Goal: Use online tool/utility: Utilize a website feature to perform a specific function

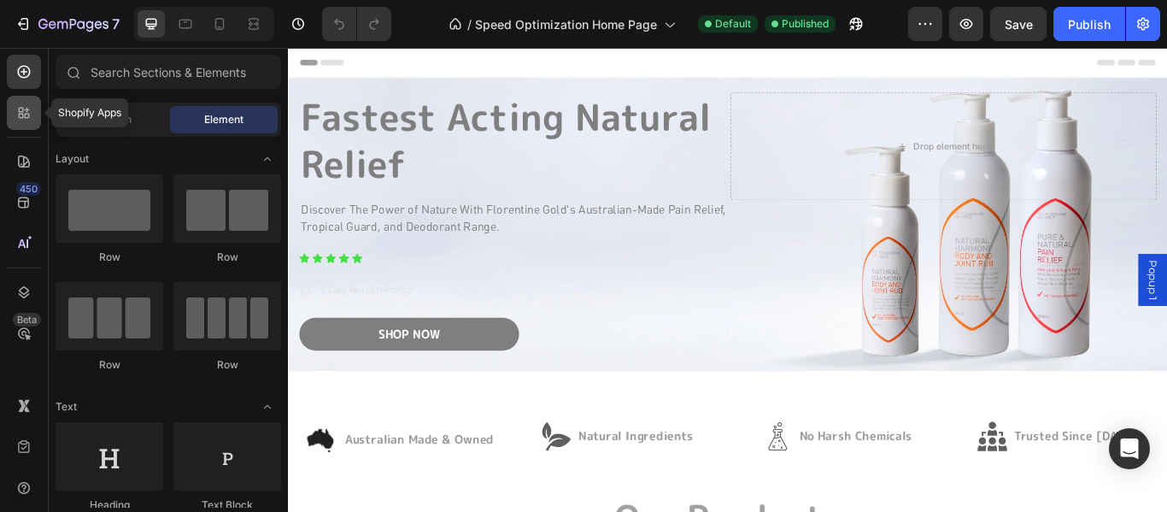
click at [19, 105] on icon at bounding box center [23, 112] width 17 height 17
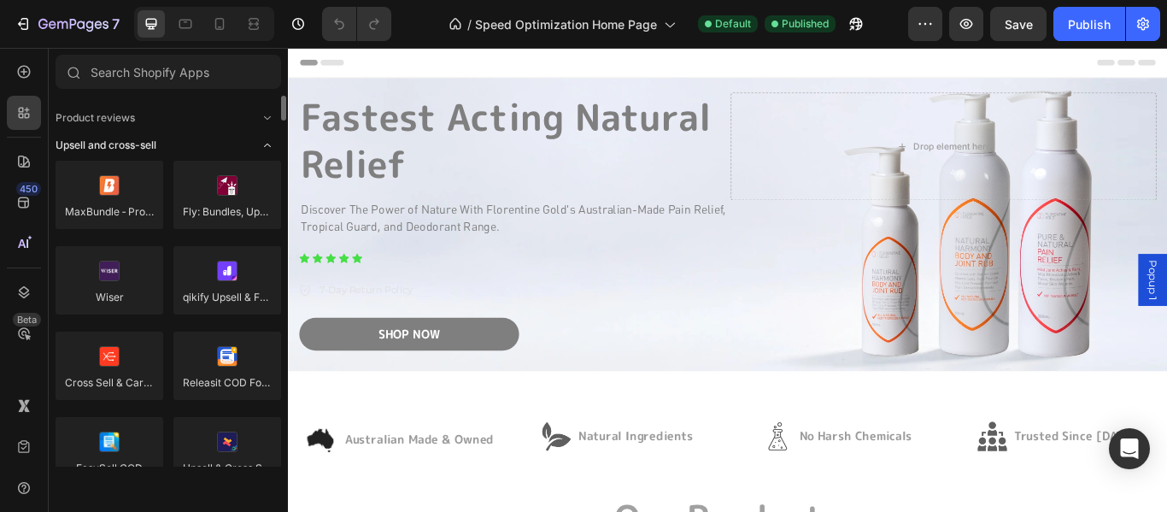
click at [70, 143] on span "Upsell and cross-sell" at bounding box center [106, 145] width 101 height 15
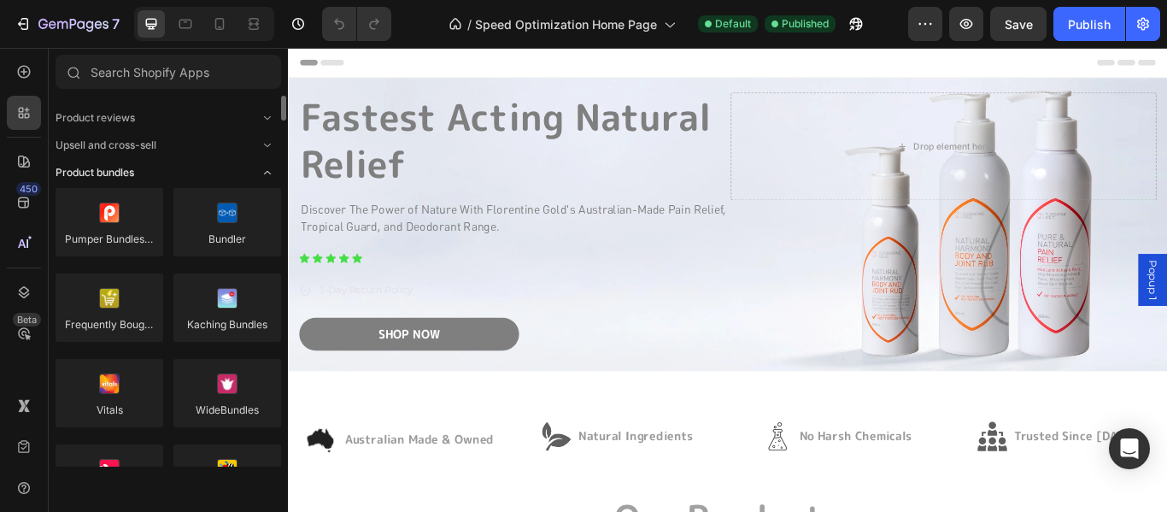
click at [94, 169] on span "Product bundles" at bounding box center [95, 172] width 79 height 15
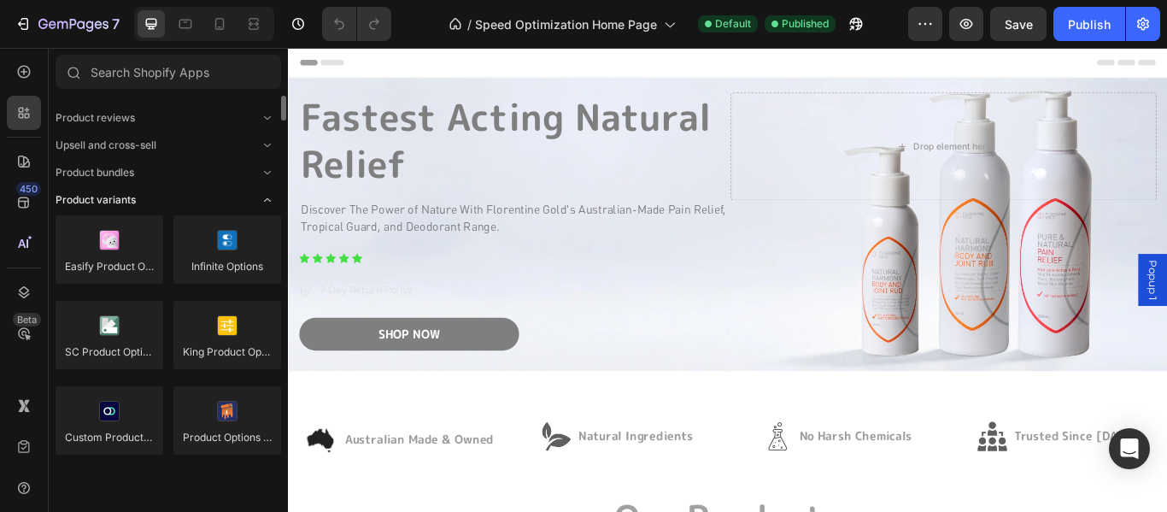
click at [91, 199] on span "Product variants" at bounding box center [96, 199] width 80 height 15
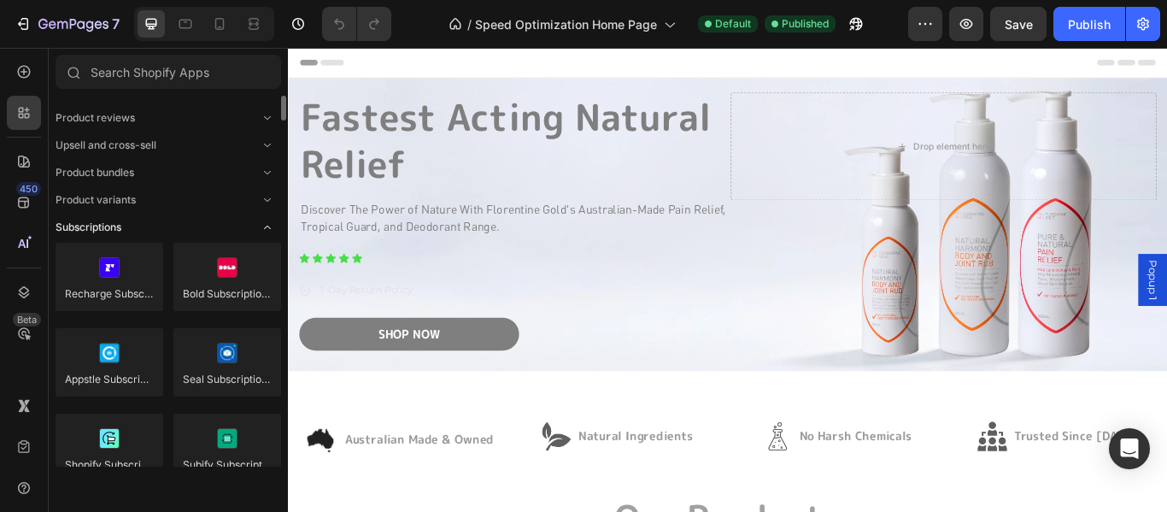
click at [86, 224] on span "Subscriptions" at bounding box center [89, 227] width 66 height 15
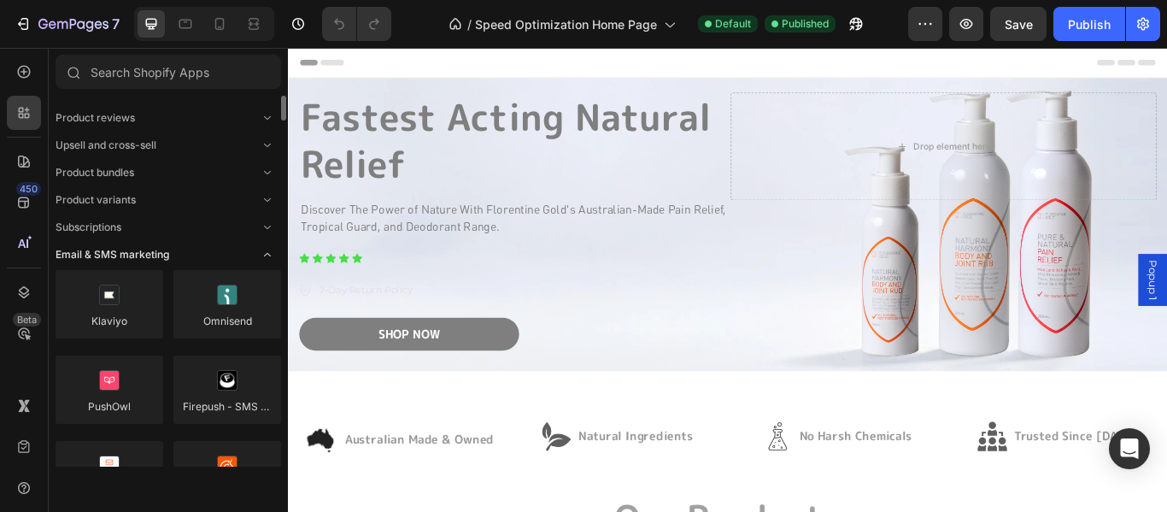
click at [78, 255] on span "Email & SMS marketing" at bounding box center [113, 254] width 114 height 15
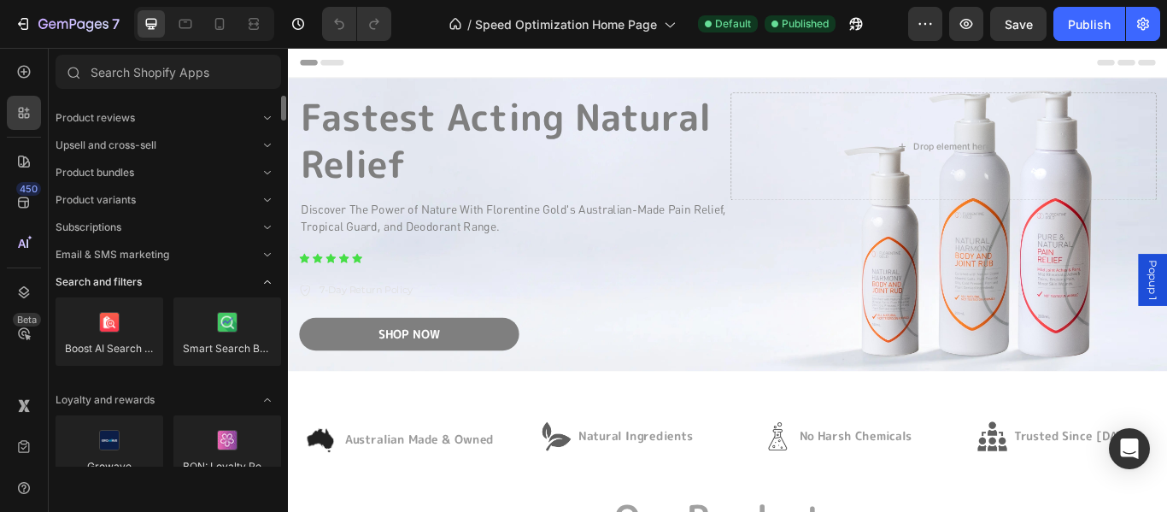
click at [84, 285] on span "Search and filters" at bounding box center [99, 281] width 86 height 15
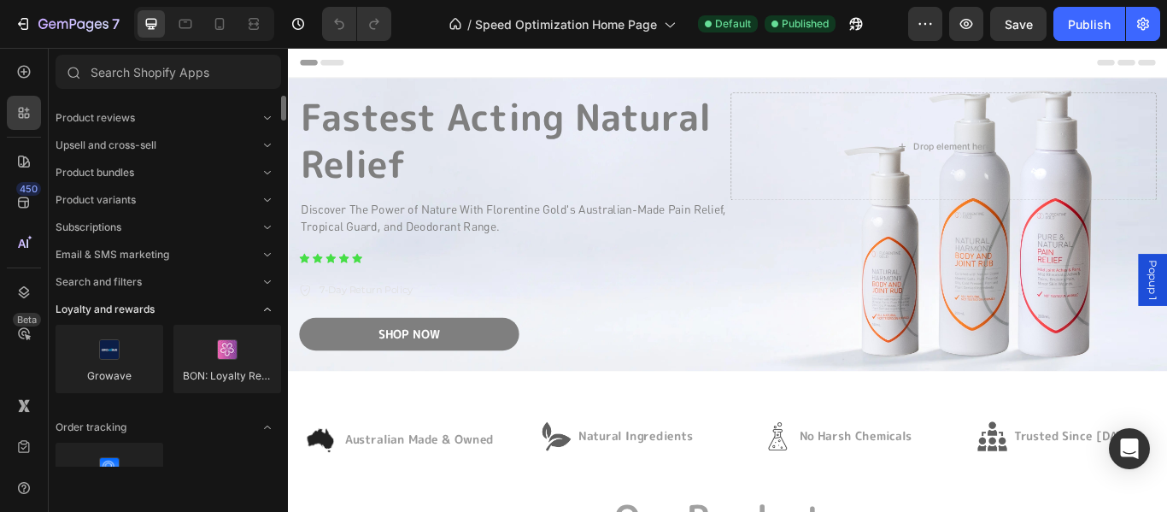
click at [81, 303] on span "Loyalty and rewards" at bounding box center [105, 309] width 99 height 15
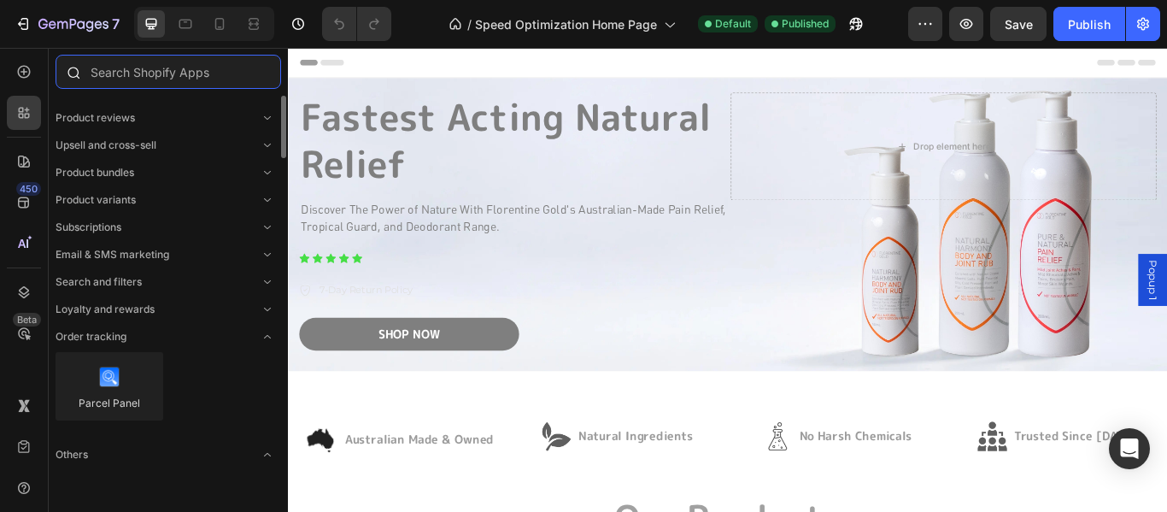
click at [157, 70] on input "text" at bounding box center [169, 72] width 226 height 34
click at [144, 69] on input "text" at bounding box center [169, 72] width 226 height 34
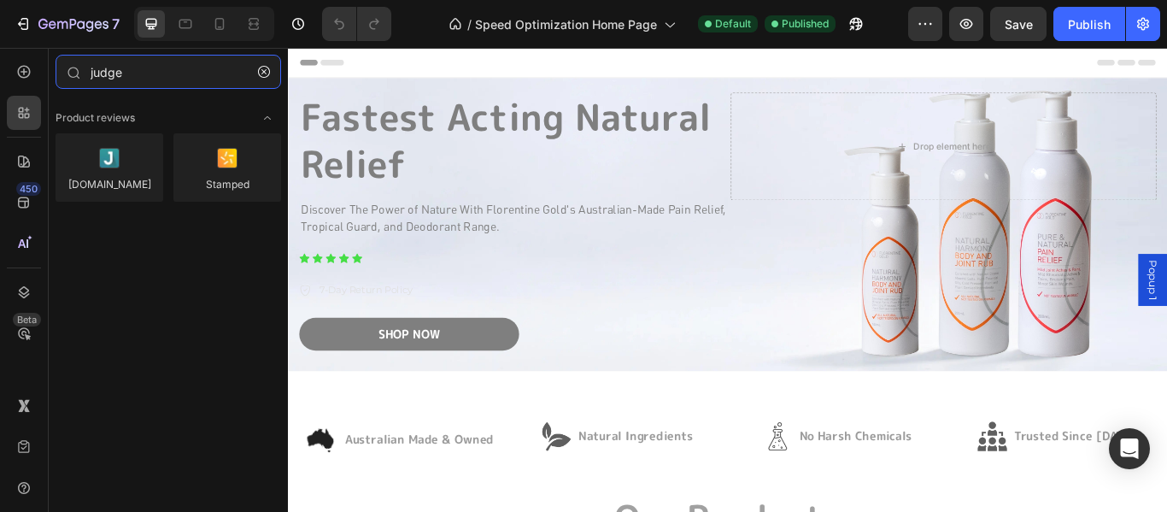
type input "judge"
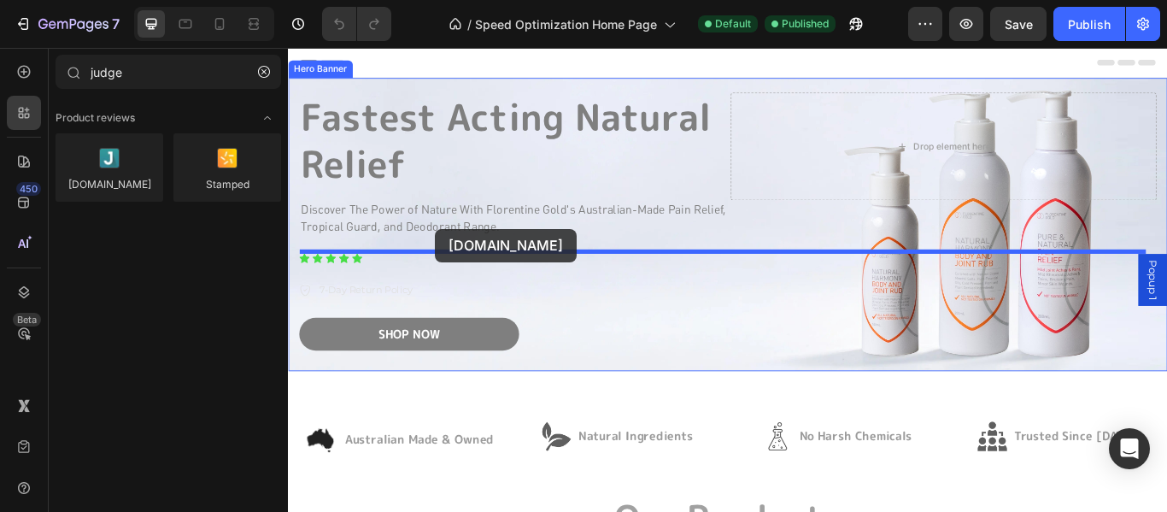
drag, startPoint x: 428, startPoint y: 232, endPoint x: 460, endPoint y: 259, distance: 41.8
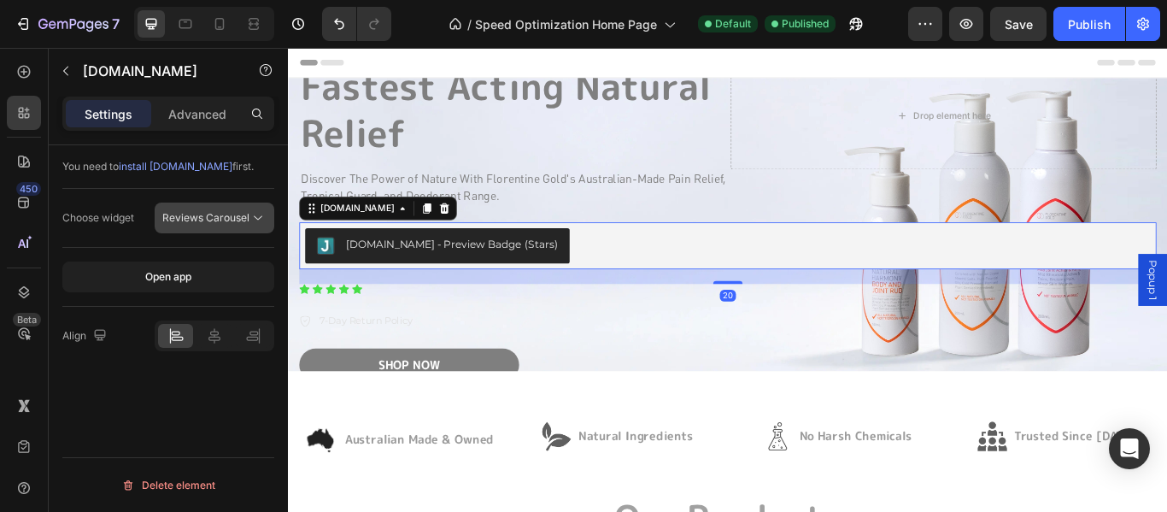
click at [200, 212] on span "Reviews Carousel" at bounding box center [205, 217] width 87 height 13
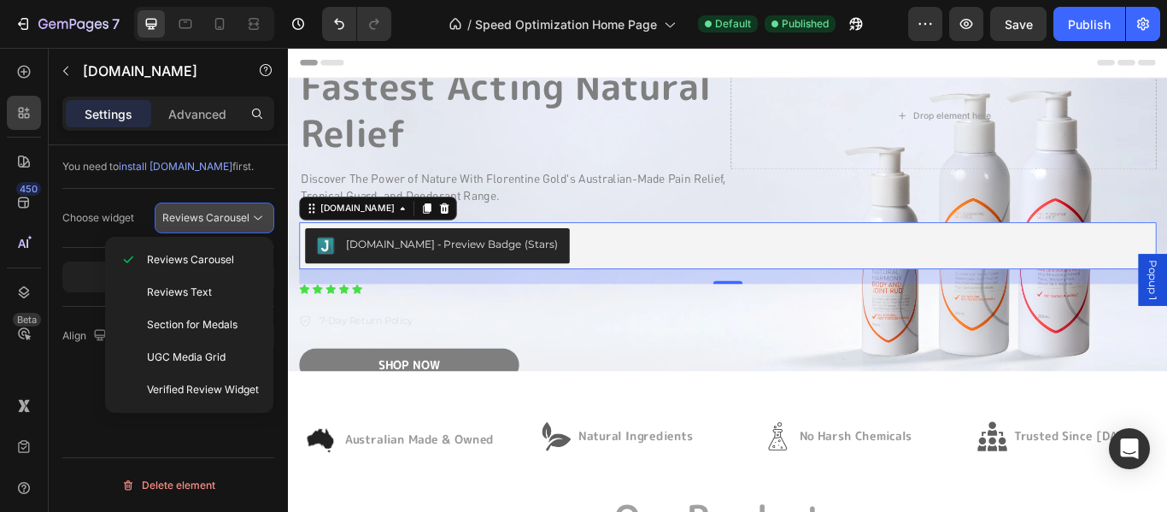
click at [200, 212] on span "Reviews Carousel" at bounding box center [205, 217] width 87 height 13
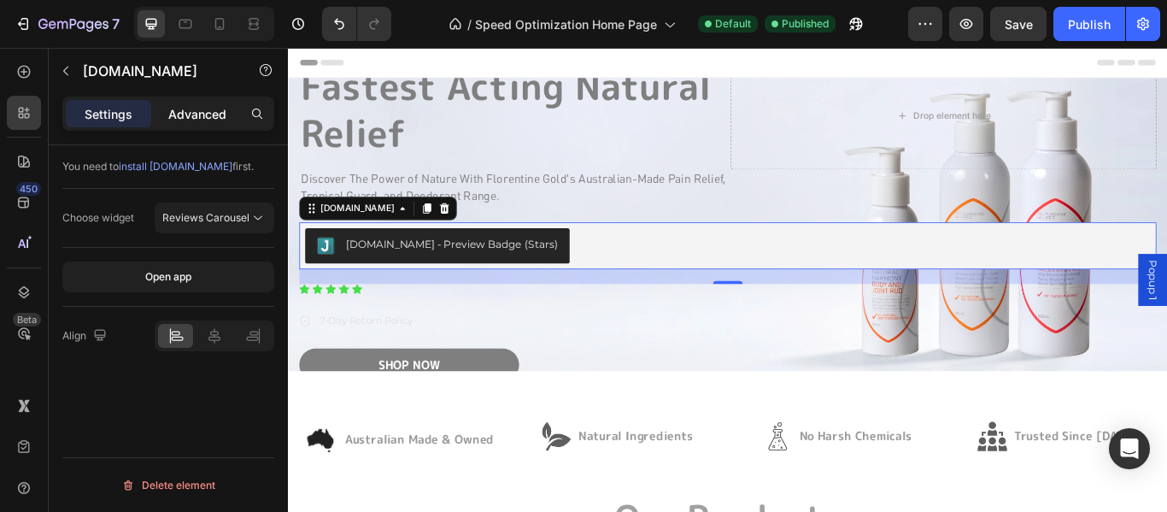
click at [189, 119] on p "Advanced" at bounding box center [197, 114] width 58 height 18
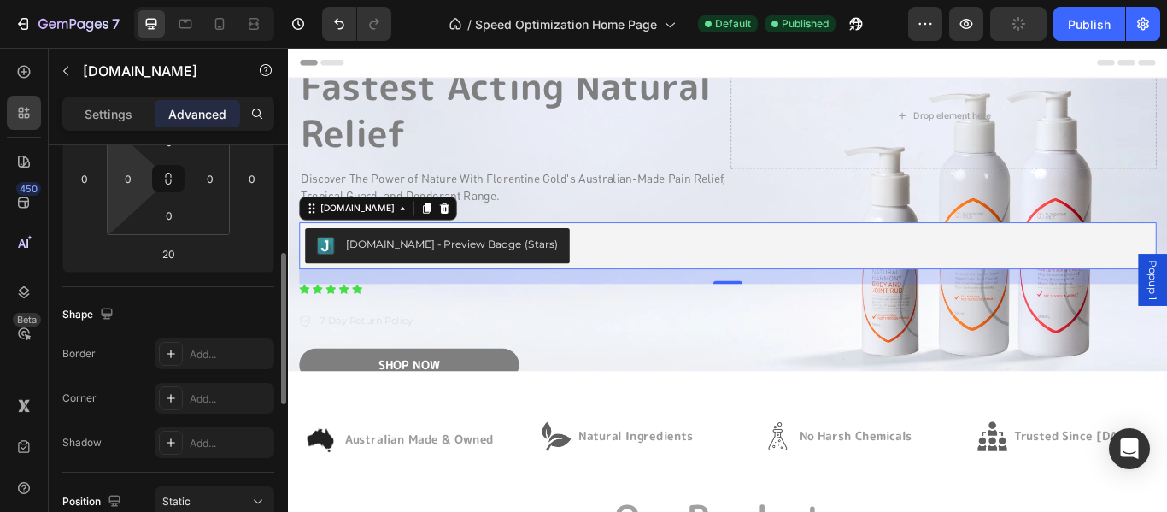
scroll to position [41, 0]
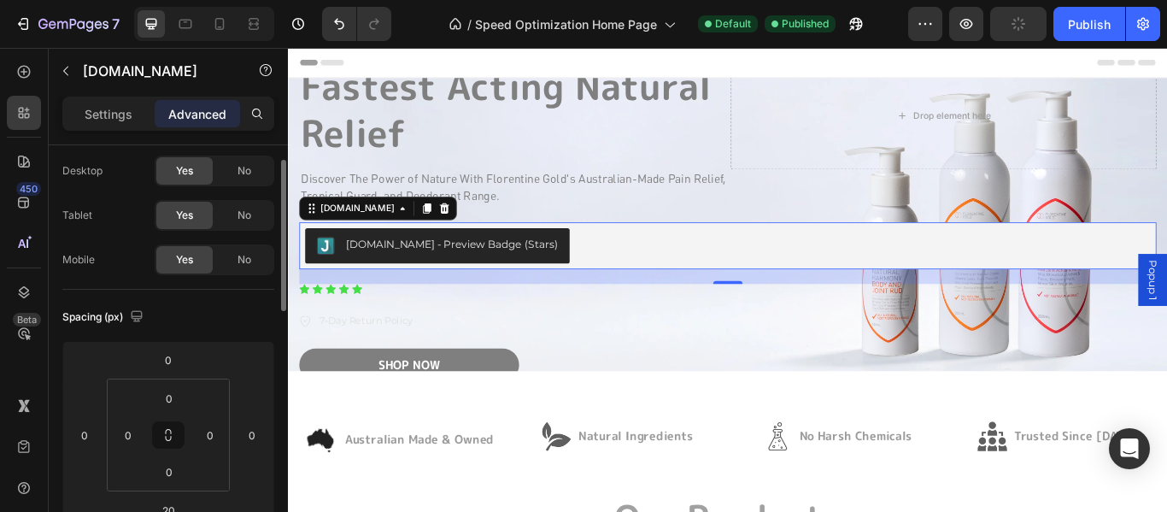
click at [112, 114] on p "Settings" at bounding box center [109, 114] width 48 height 18
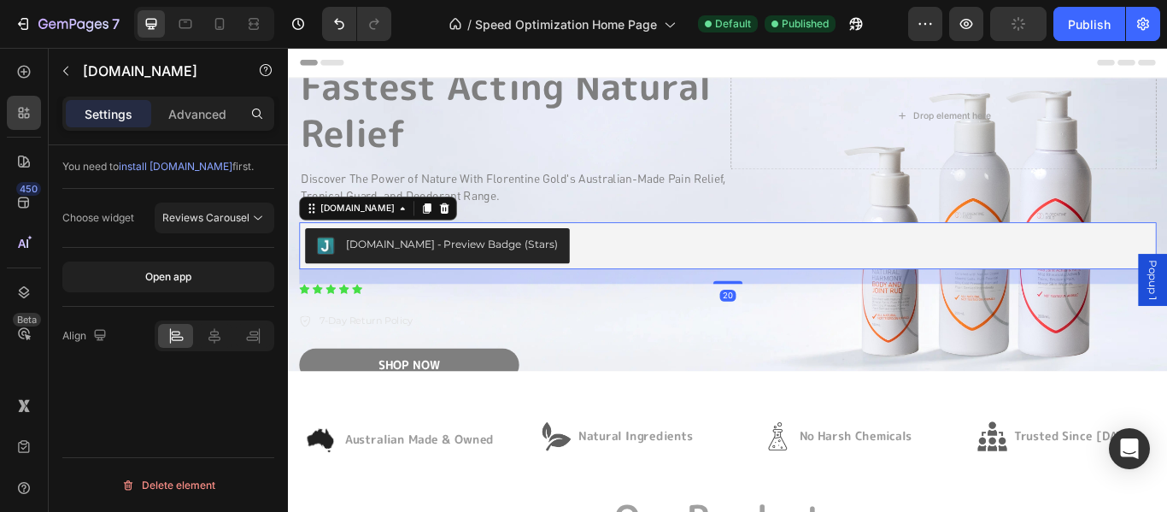
scroll to position [0, 0]
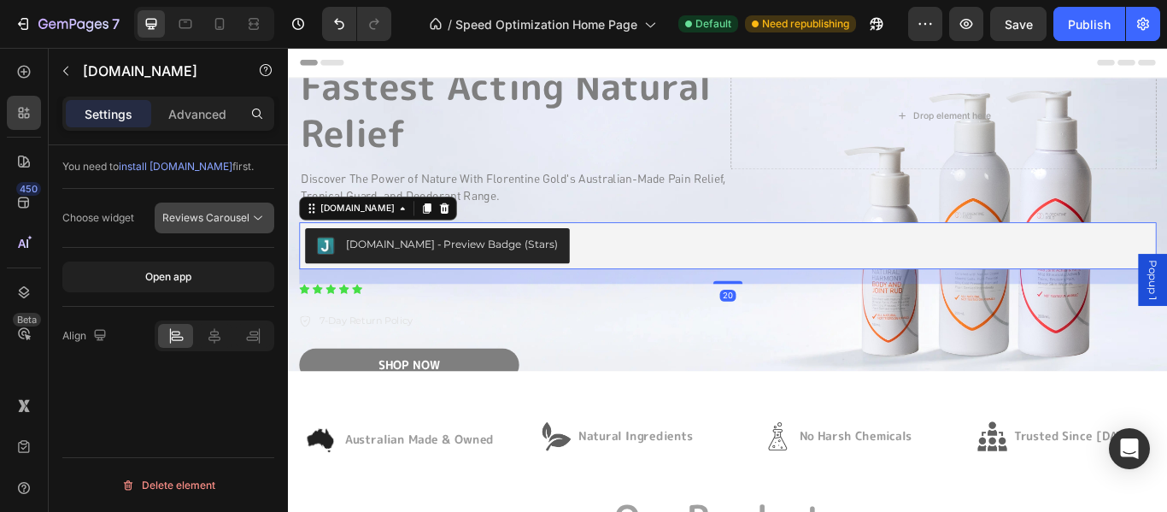
click at [199, 216] on span "Reviews Carousel" at bounding box center [205, 217] width 87 height 13
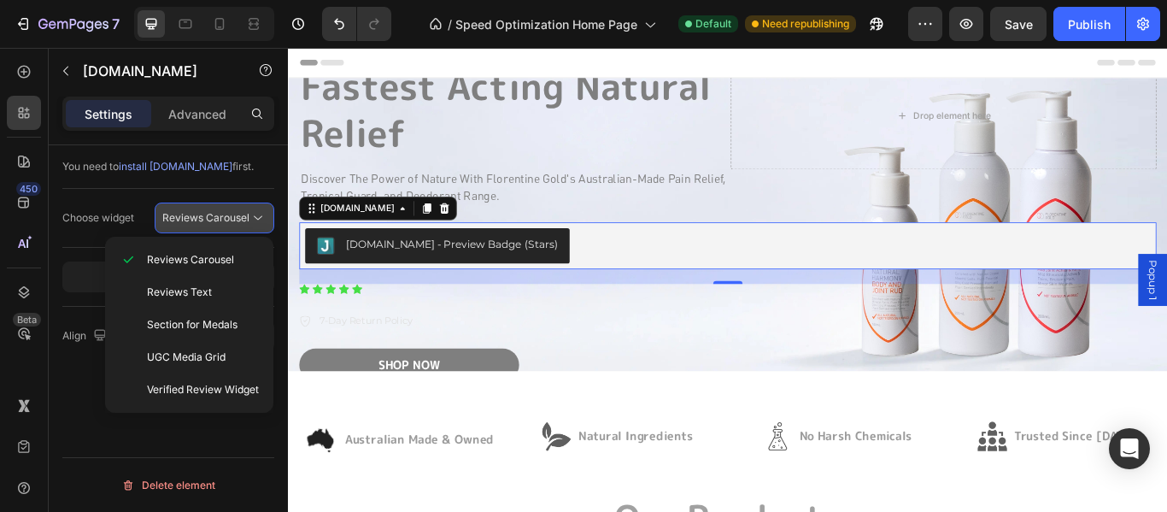
drag, startPoint x: 199, startPoint y: 216, endPoint x: 230, endPoint y: 195, distance: 37.5
click at [199, 216] on span "Reviews Carousel" at bounding box center [205, 217] width 87 height 13
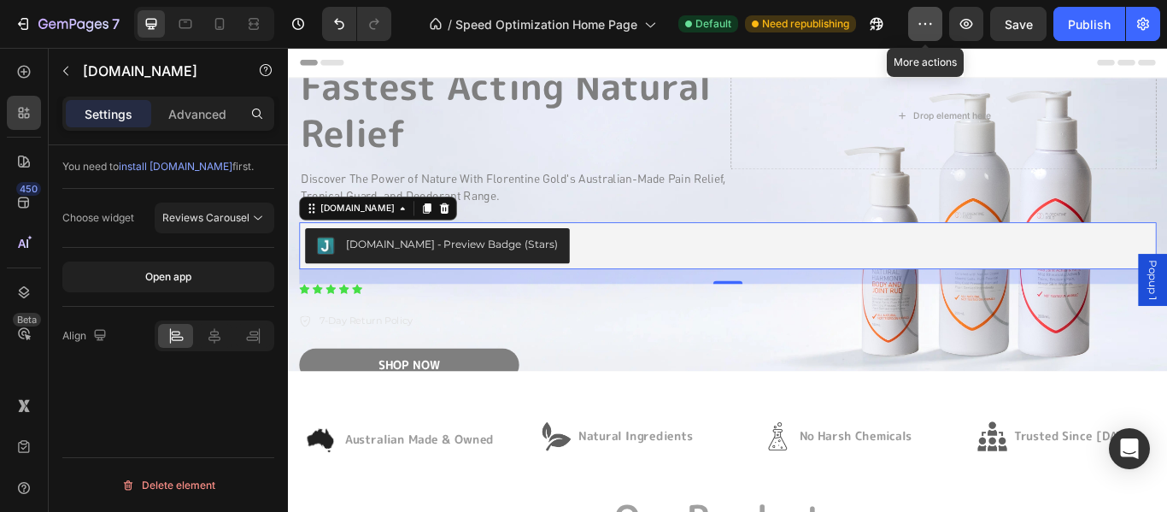
click at [933, 36] on button "button" at bounding box center [925, 24] width 34 height 34
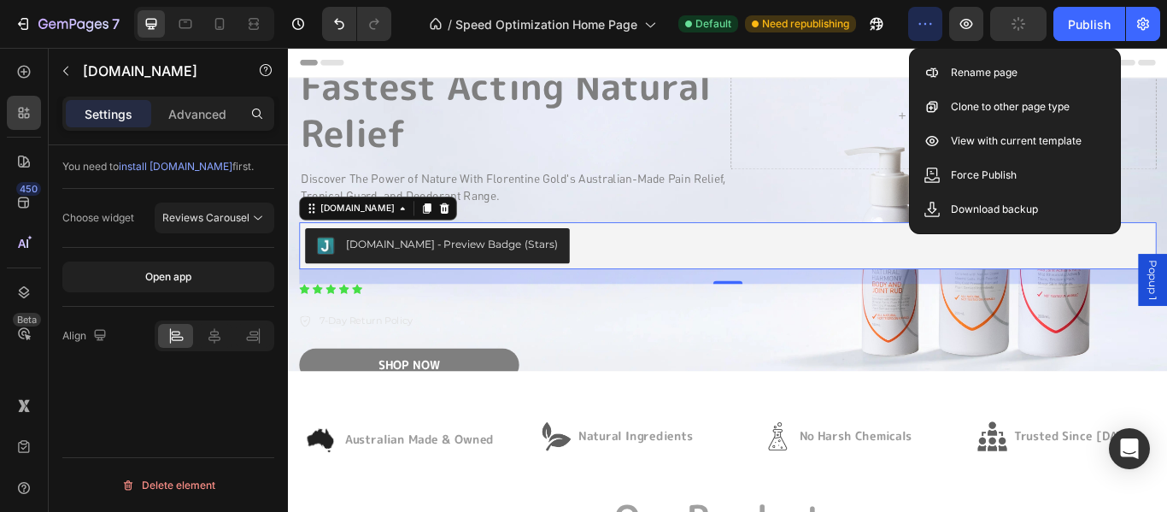
click at [928, 21] on icon "button" at bounding box center [925, 23] width 17 height 17
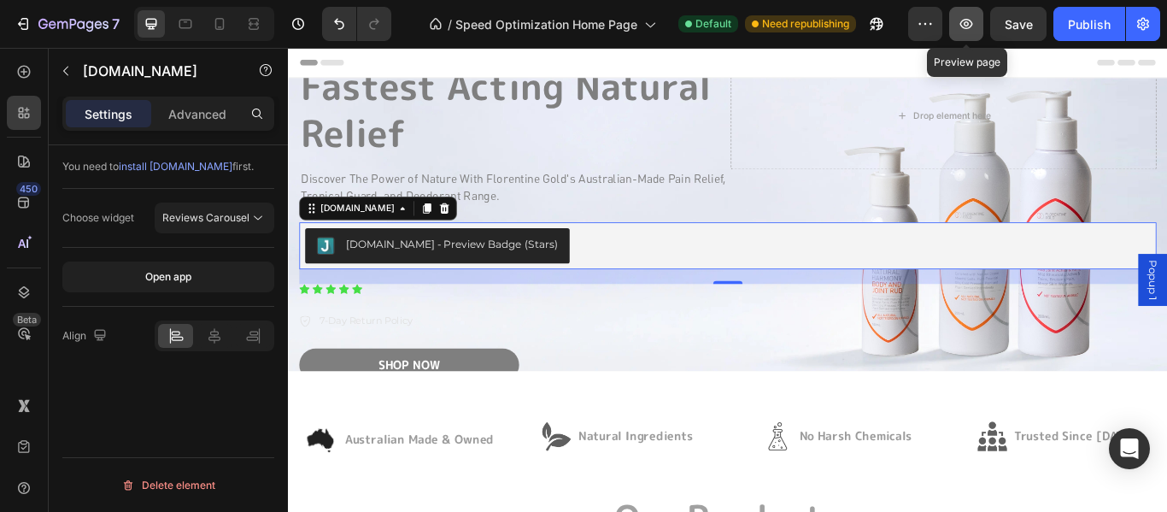
click at [968, 31] on icon "button" at bounding box center [966, 23] width 17 height 17
click at [446, 273] on div "[DOMAIN_NAME] - Preview Badge (Stars)" at bounding box center [478, 277] width 247 height 18
click at [438, 274] on div "[DOMAIN_NAME] - Preview Badge (Stars)" at bounding box center [478, 277] width 247 height 18
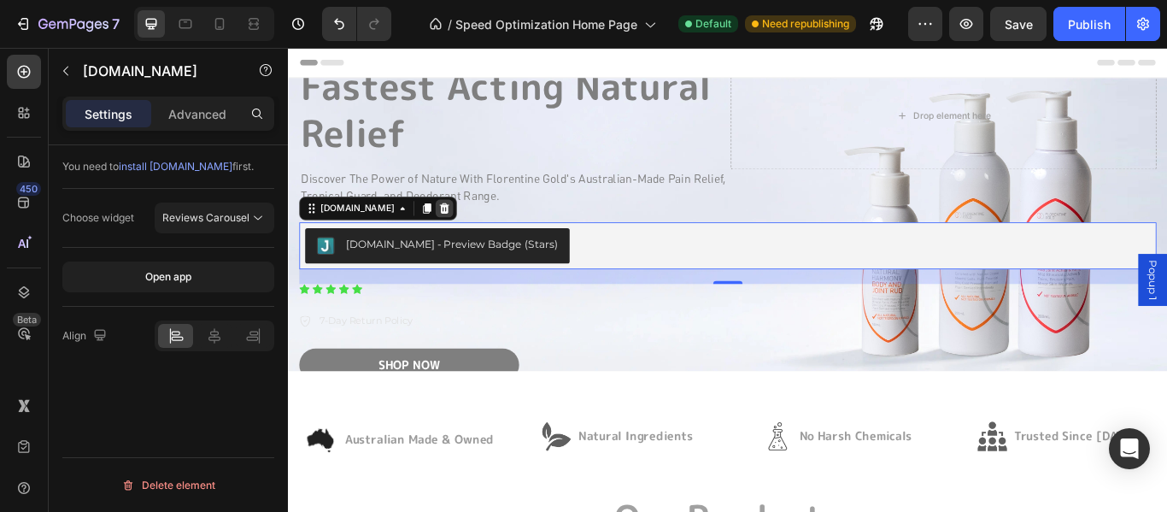
click at [465, 232] on icon at bounding box center [470, 235] width 11 height 12
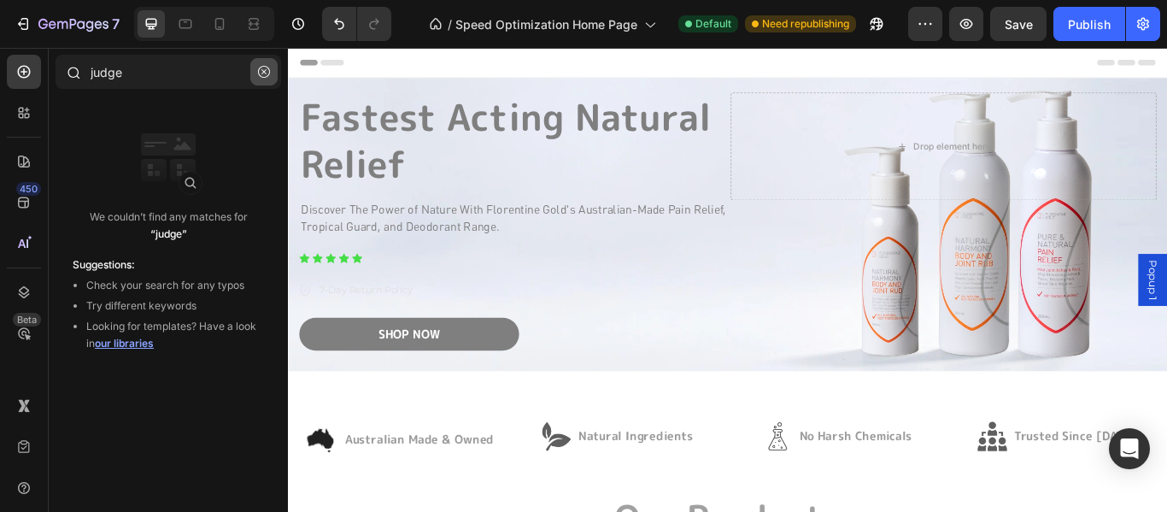
click at [260, 74] on icon "button" at bounding box center [264, 72] width 12 height 12
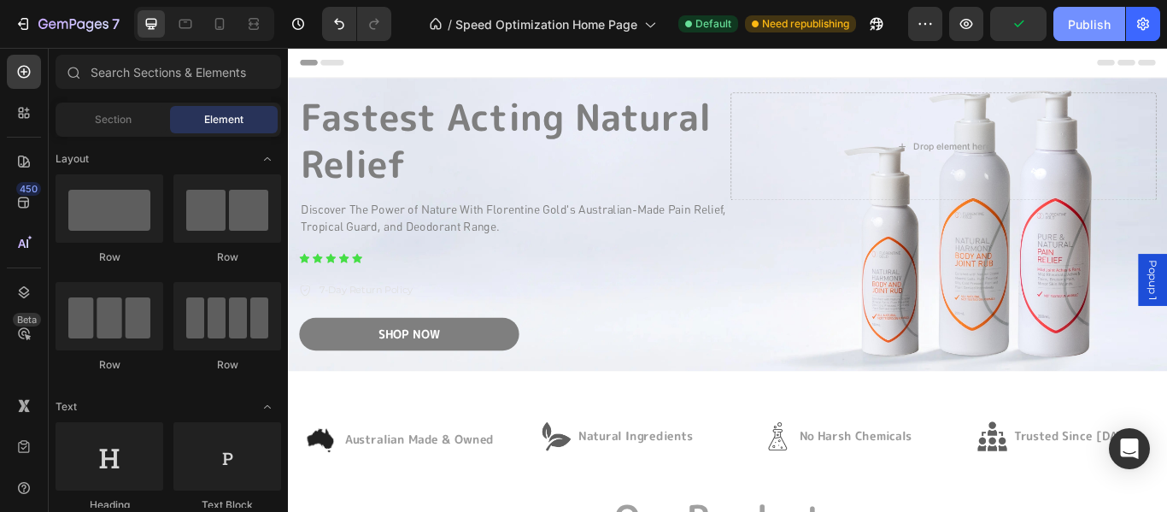
click at [1076, 29] on div "Publish" at bounding box center [1089, 24] width 43 height 18
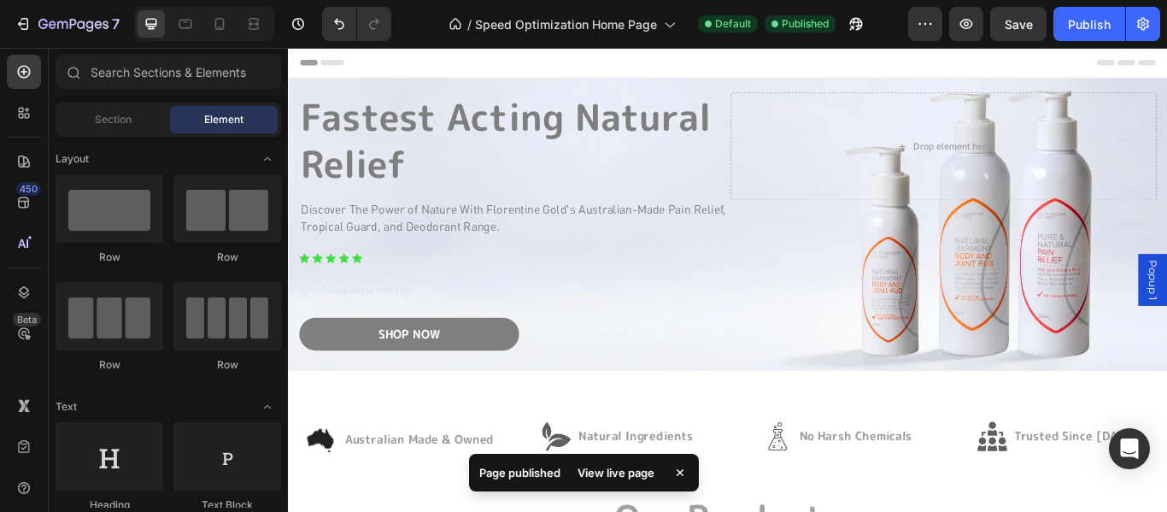
click at [611, 473] on div "View live page" at bounding box center [615, 473] width 97 height 24
click at [22, 16] on icon "button" at bounding box center [23, 23] width 17 height 17
